Goal: Entertainment & Leisure: Browse casually

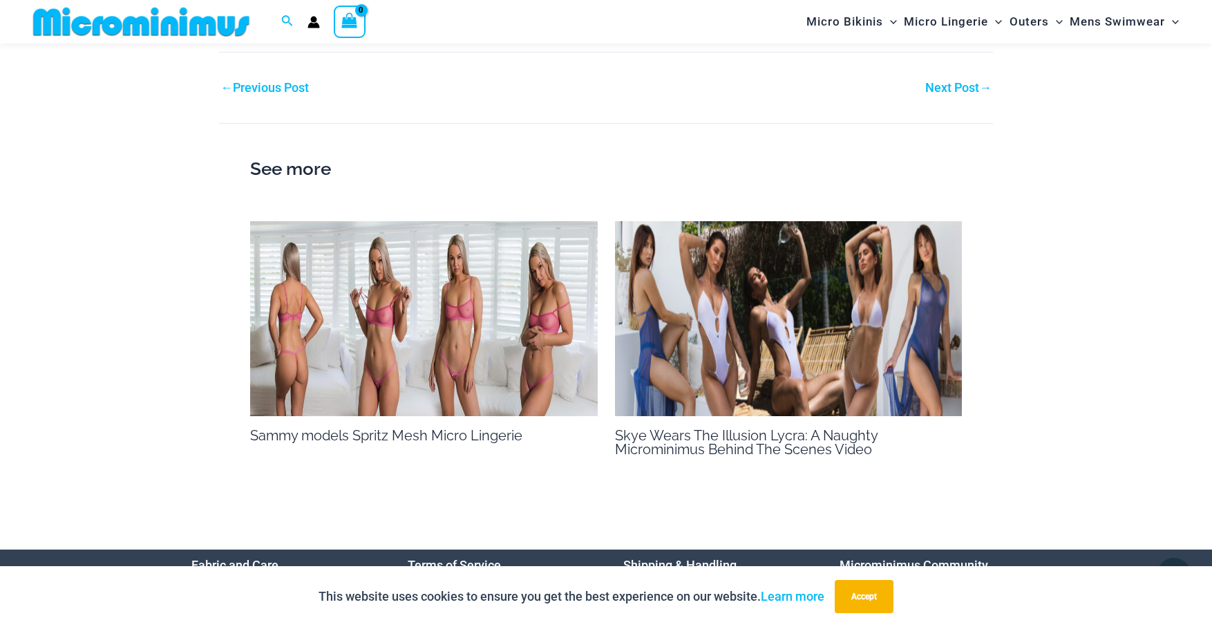
scroll to position [1027, 0]
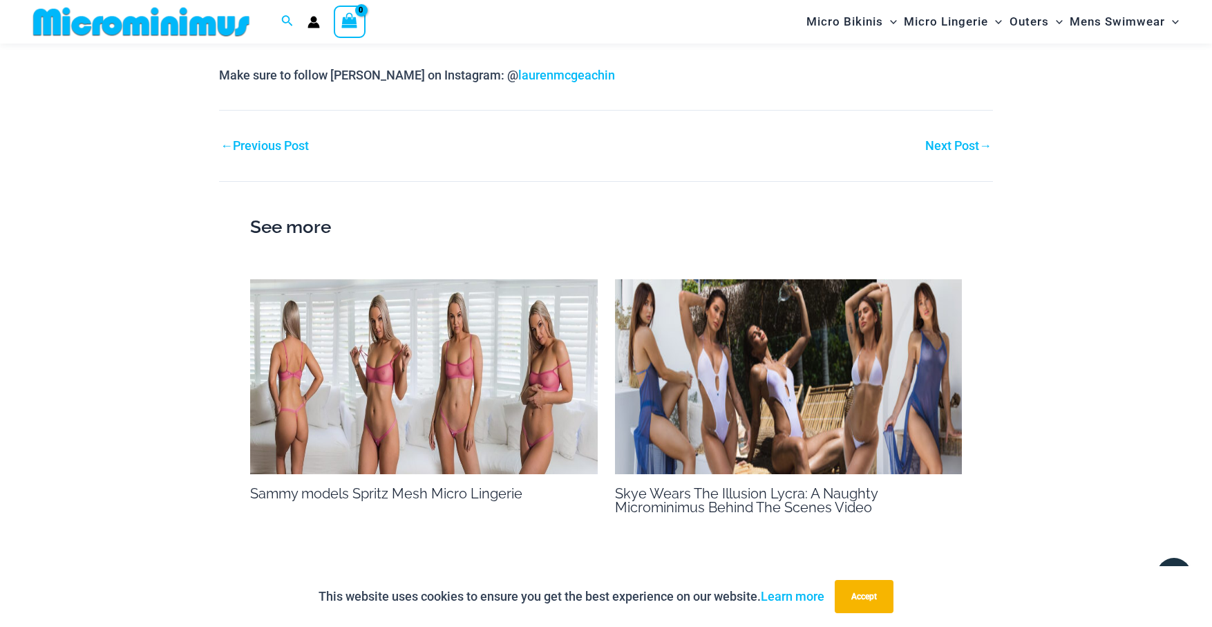
click at [937, 142] on link "Next Post →" at bounding box center [959, 146] width 66 height 12
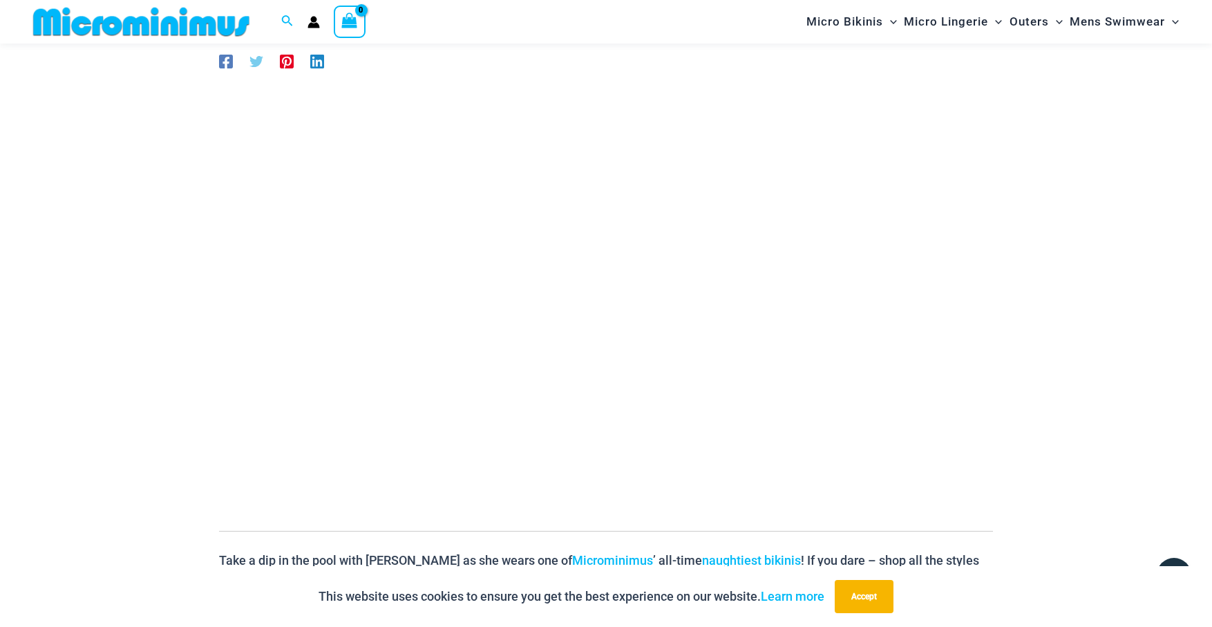
scroll to position [127, 0]
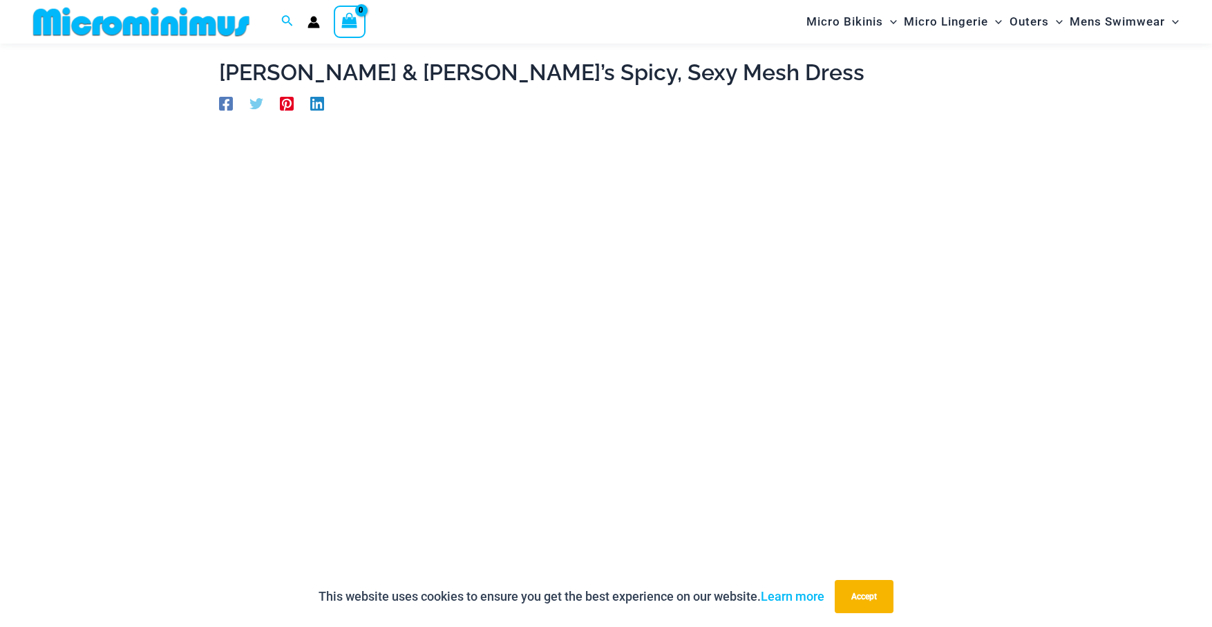
scroll to position [64, 0]
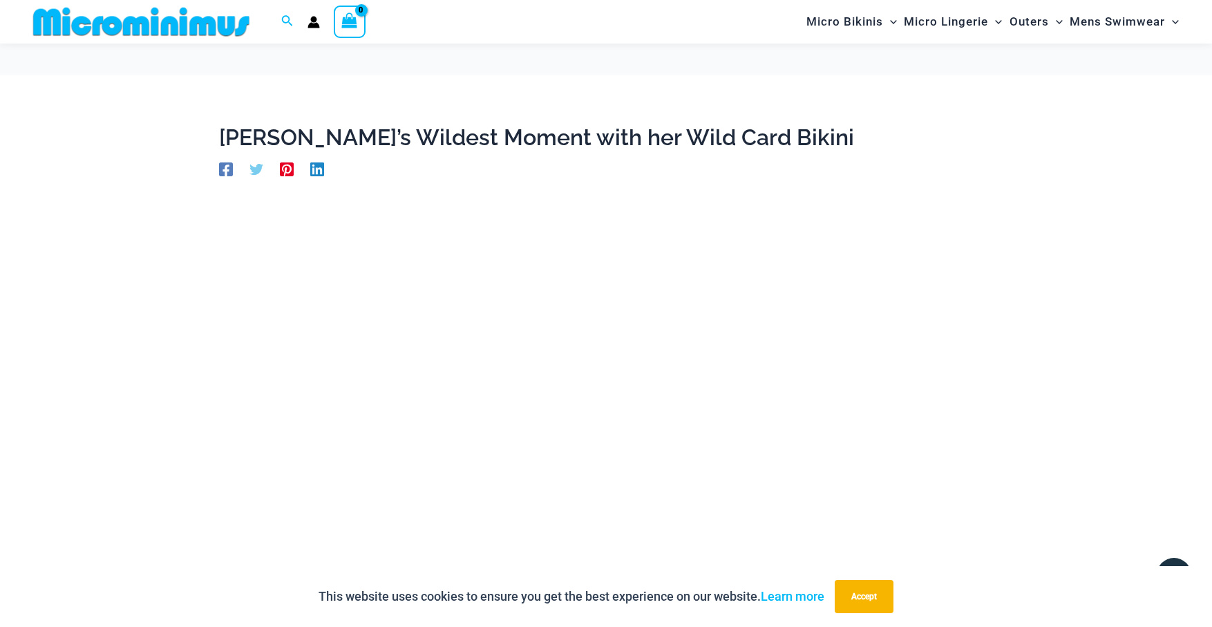
scroll to position [64, 0]
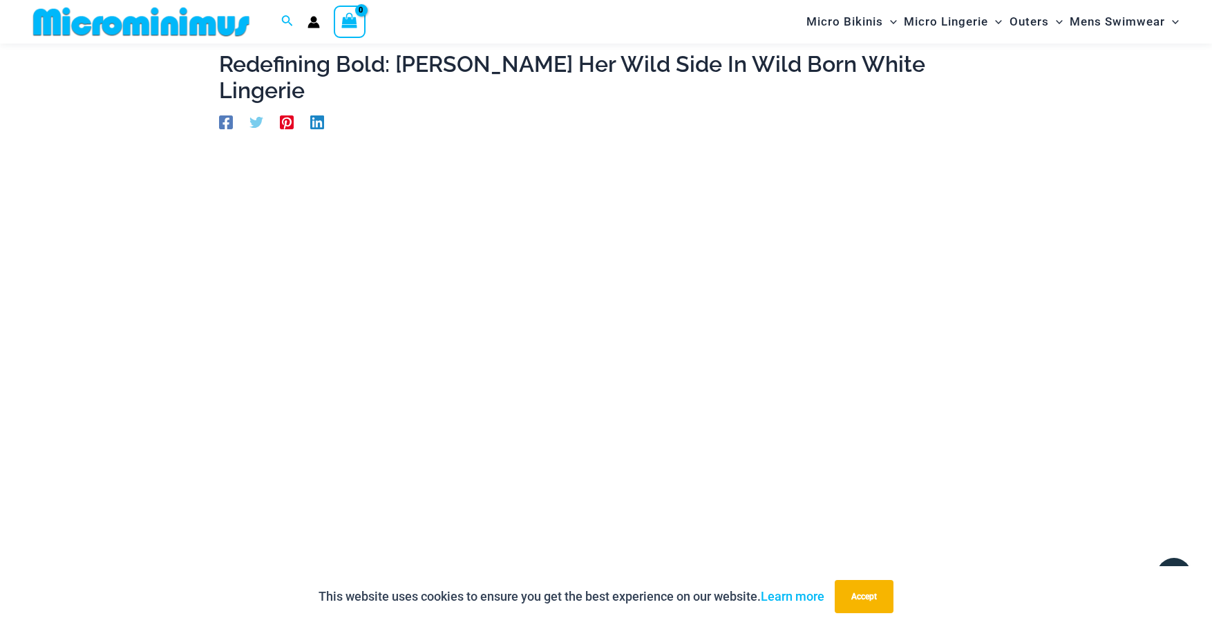
scroll to position [60, 0]
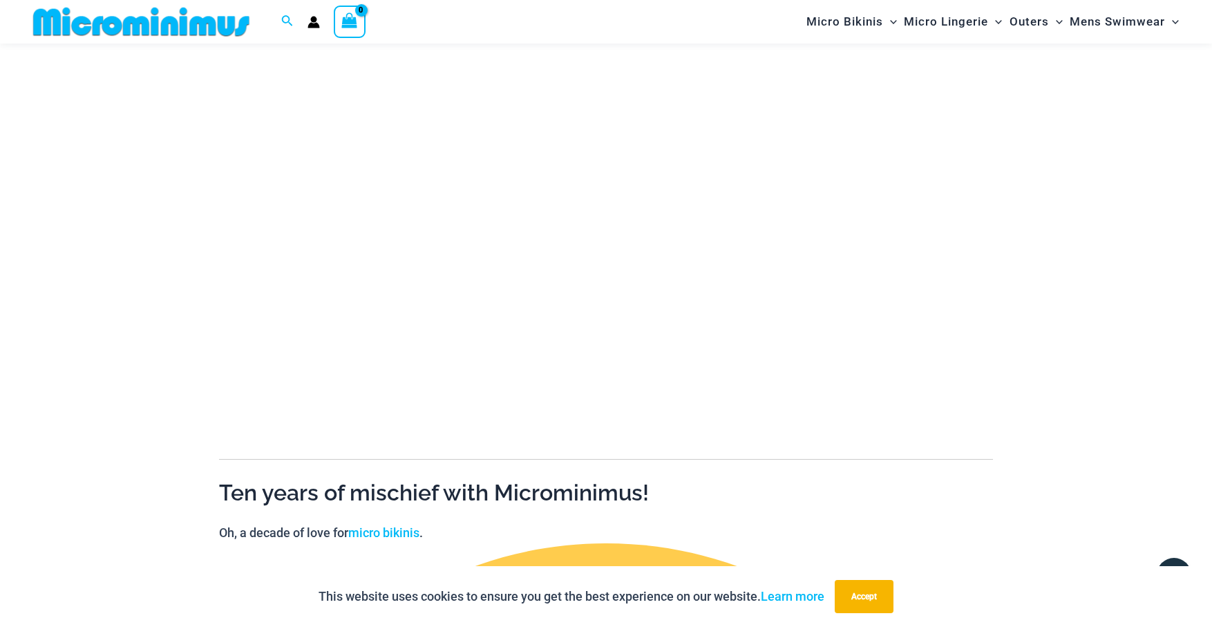
scroll to position [198, 0]
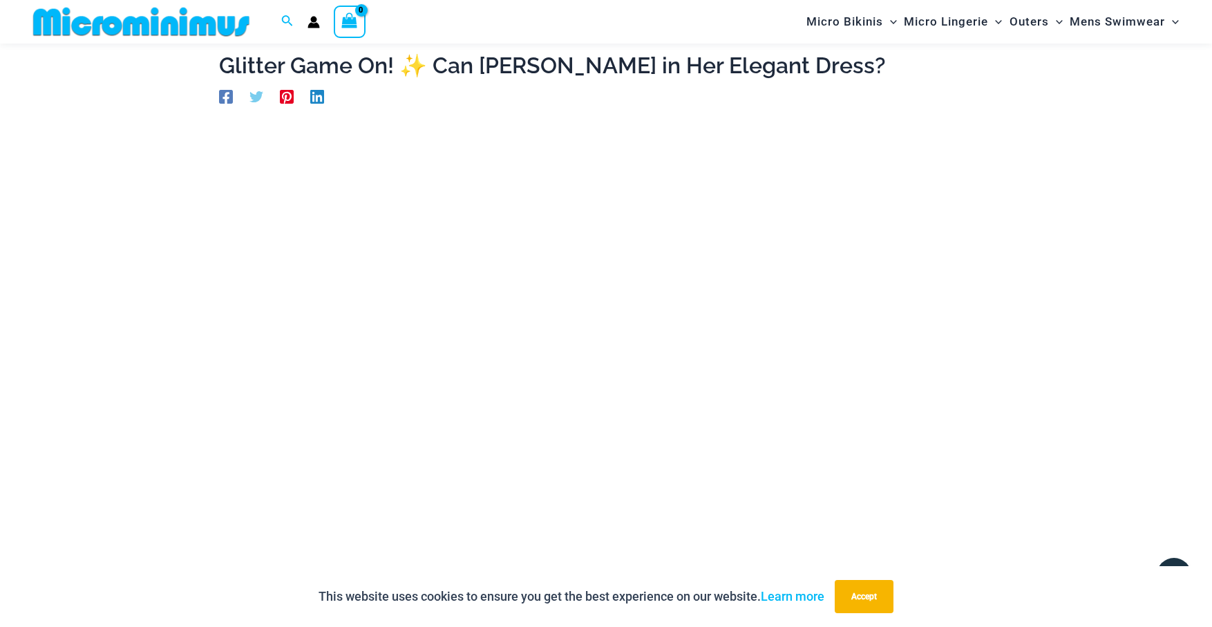
scroll to position [60, 0]
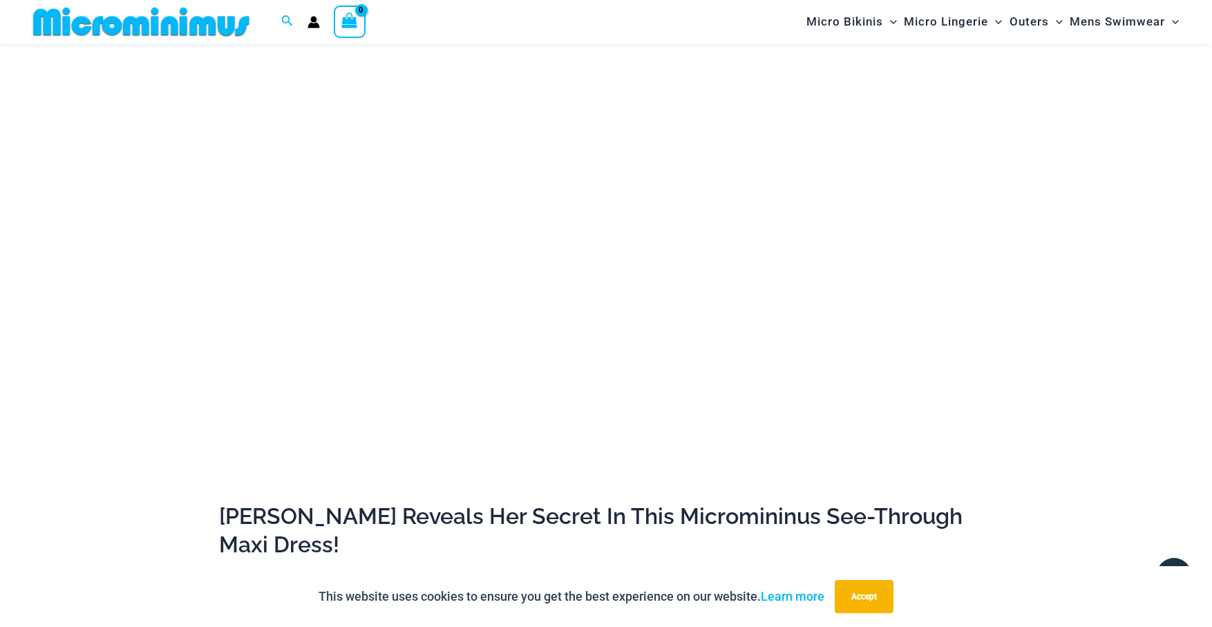
scroll to position [129, 0]
